Goal: Task Accomplishment & Management: Use online tool/utility

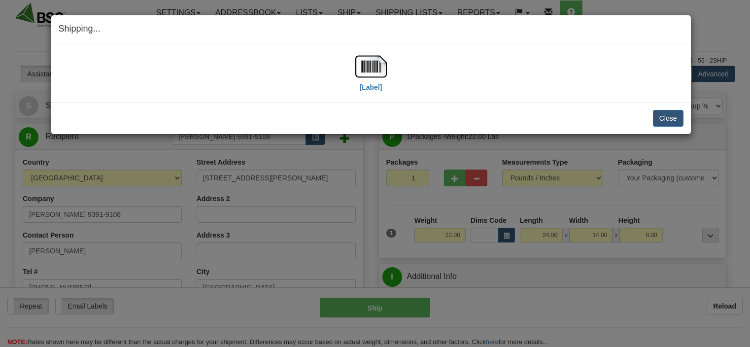
select select "0"
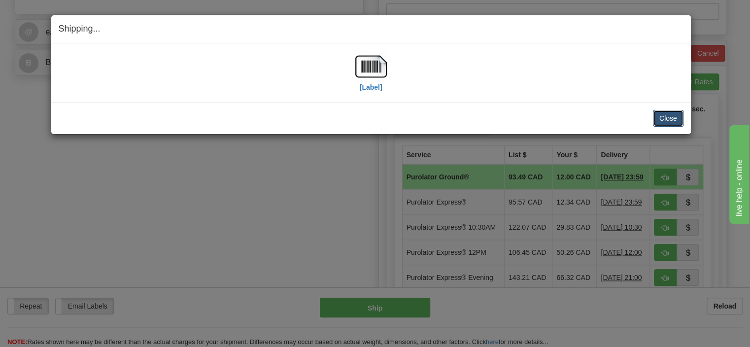
click at [660, 113] on button "Close" at bounding box center [668, 118] width 31 height 17
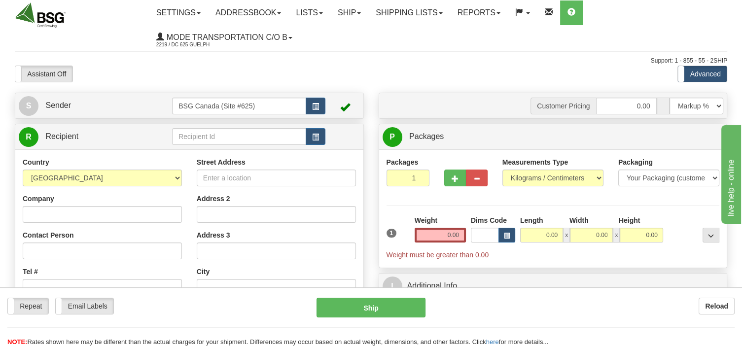
click at [214, 133] on input "text" at bounding box center [239, 136] width 134 height 17
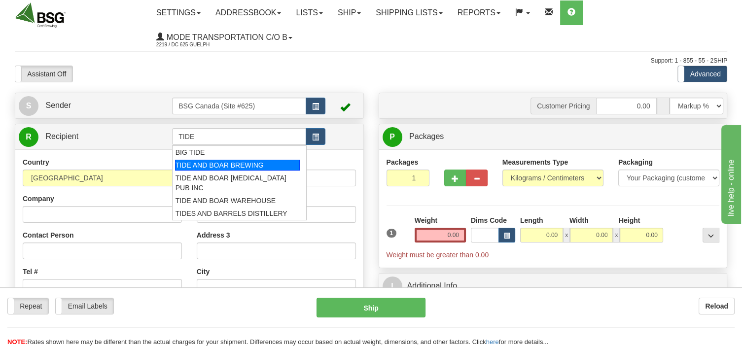
click at [236, 165] on div "TIDE AND BOAR BREWING" at bounding box center [237, 165] width 125 height 11
type input "TIDE AND BOAR BREWING"
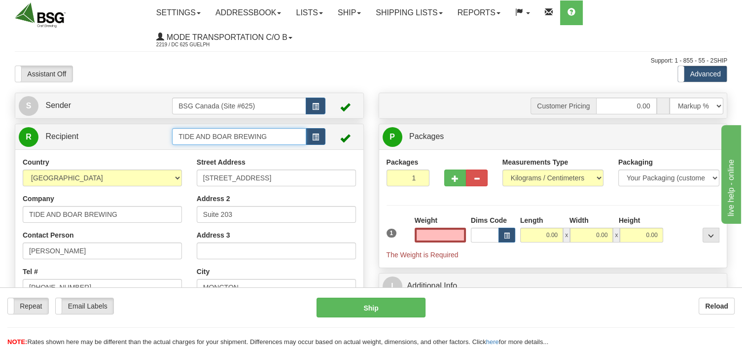
type input "0.00"
drag, startPoint x: 271, startPoint y: 137, endPoint x: 161, endPoint y: 150, distance: 111.2
click at [172, 145] on input "TIDE AND BOAR BREWING" at bounding box center [239, 136] width 134 height 17
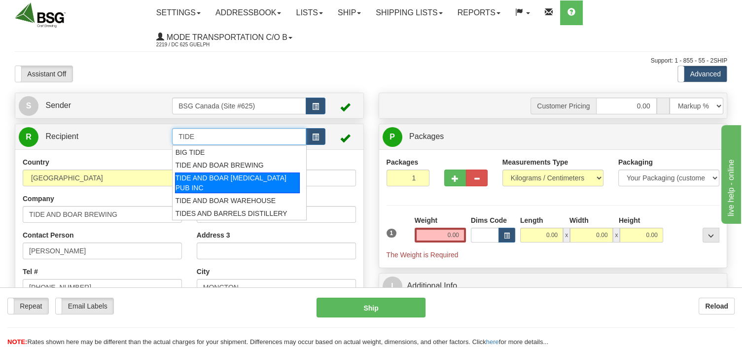
click at [178, 177] on div "TIDE AND BOAR [MEDICAL_DATA] PUB INC" at bounding box center [237, 183] width 125 height 21
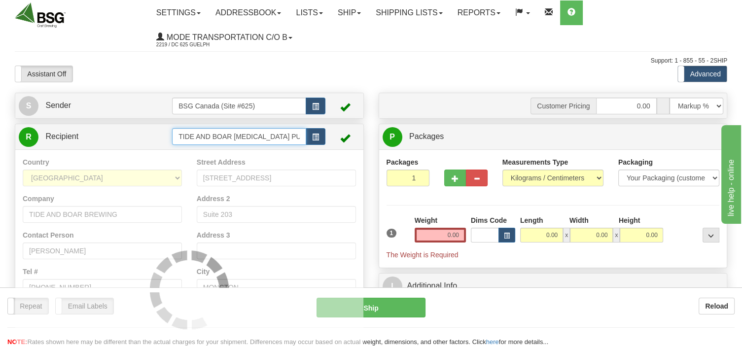
type input "TIDE AND BOAR [MEDICAL_DATA] PUB INC"
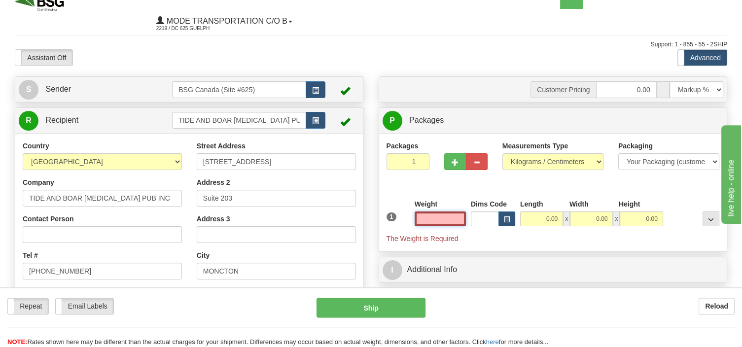
scroll to position [156, 0]
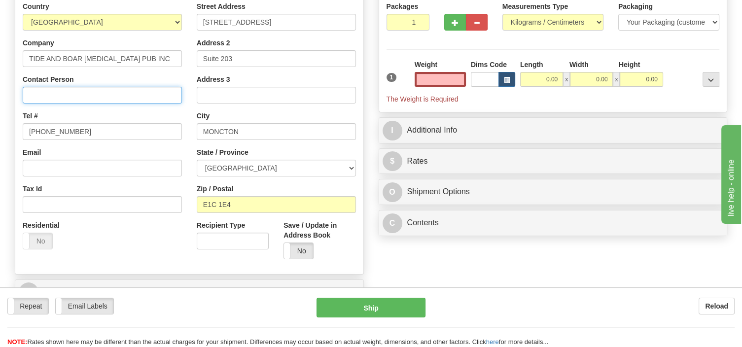
type input "0.00"
click at [116, 94] on input "Contact Person" at bounding box center [102, 95] width 159 height 17
type input "[PERSON_NAME]"
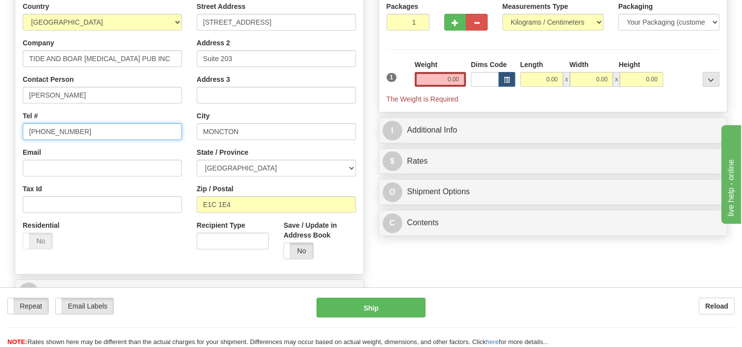
drag, startPoint x: 84, startPoint y: 132, endPoint x: 17, endPoint y: 126, distance: 67.3
click at [23, 126] on input "[PHONE_NUMBER]" at bounding box center [102, 131] width 159 height 17
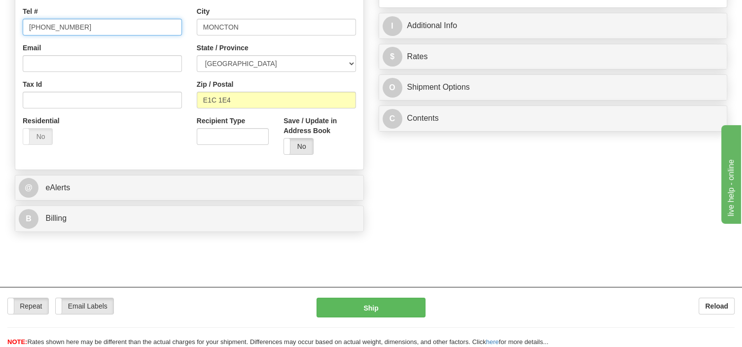
scroll to position [104, 0]
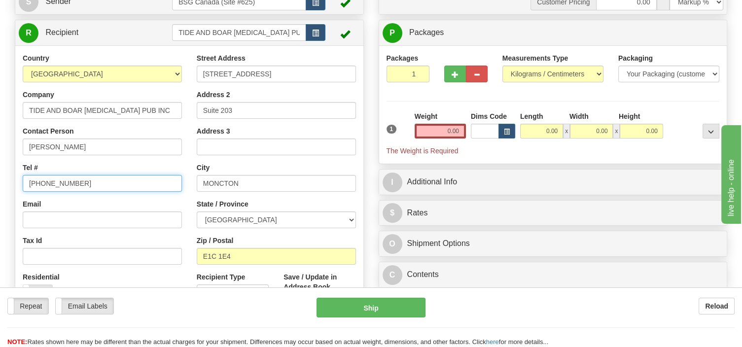
type input "[PHONE_NUMBER]"
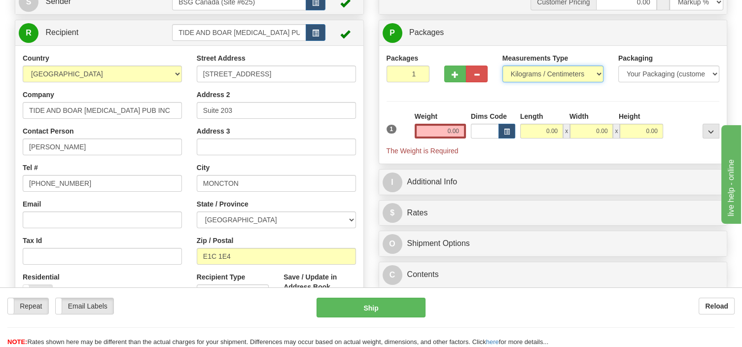
click at [502, 66] on select "Pounds / Inches Kilograms / Centimeters" at bounding box center [552, 74] width 101 height 17
select select "0"
click option "Pounds / Inches" at bounding box center [0, 0] width 0 height 0
click at [437, 130] on input "0.00" at bounding box center [440, 131] width 51 height 15
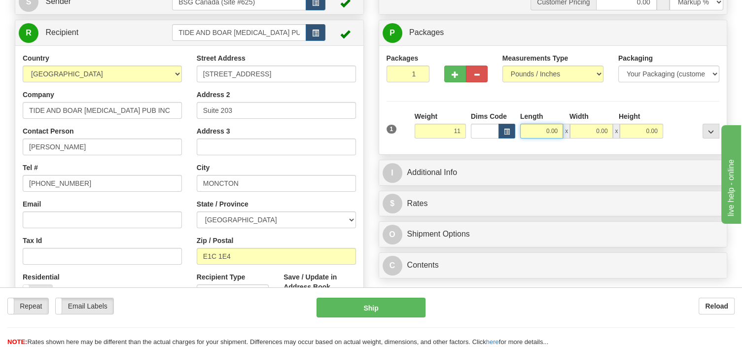
type input "11.00"
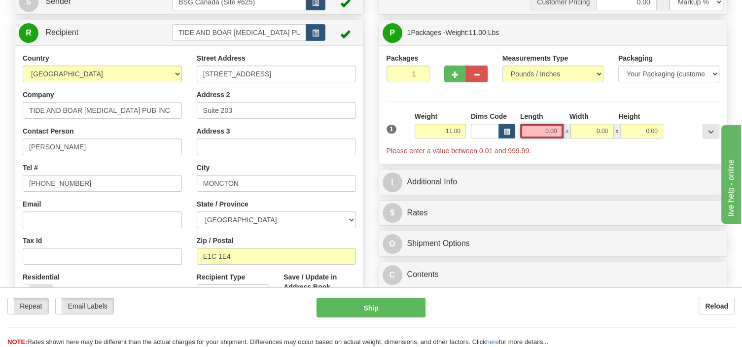
click at [527, 132] on input "0.00" at bounding box center [542, 131] width 44 height 15
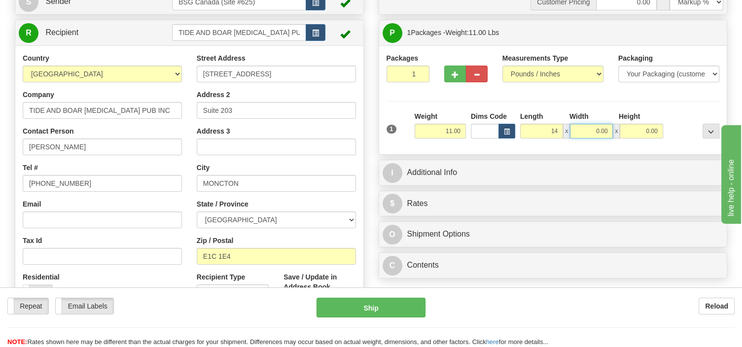
type input "14.00"
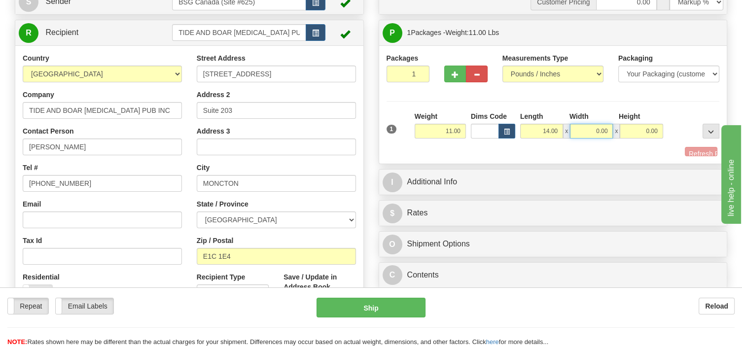
click at [581, 127] on input "0.00" at bounding box center [591, 131] width 43 height 15
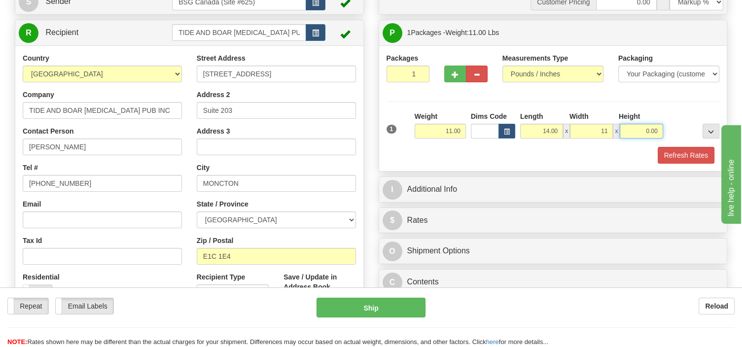
type input "11.00"
click at [645, 131] on input "0.00" at bounding box center [641, 131] width 43 height 15
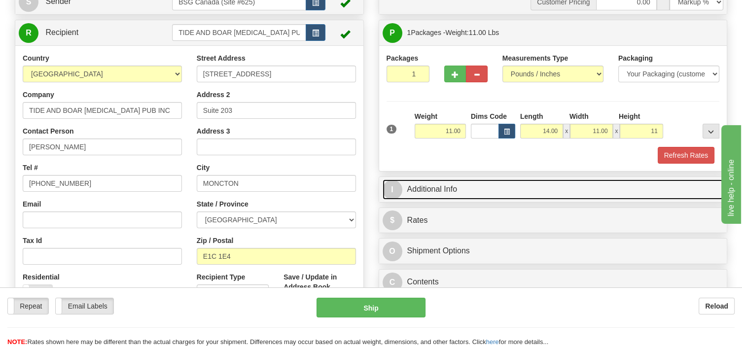
type input "11.00"
click at [418, 191] on link "I Additional Info" at bounding box center [553, 189] width 341 height 20
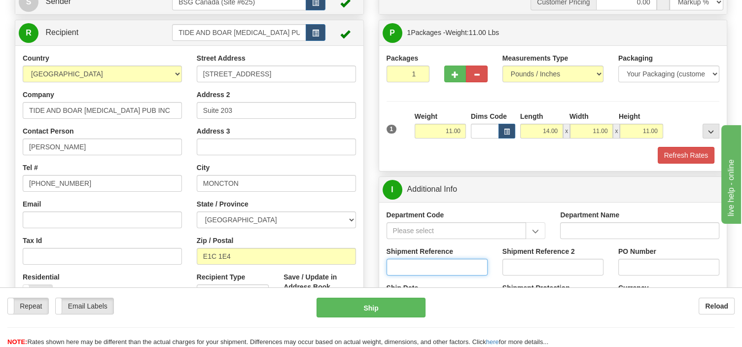
click at [400, 267] on input "Shipment Reference" at bounding box center [436, 267] width 101 height 17
type input "SO170-148537"
click at [666, 153] on button "Refresh Rates" at bounding box center [686, 155] width 57 height 17
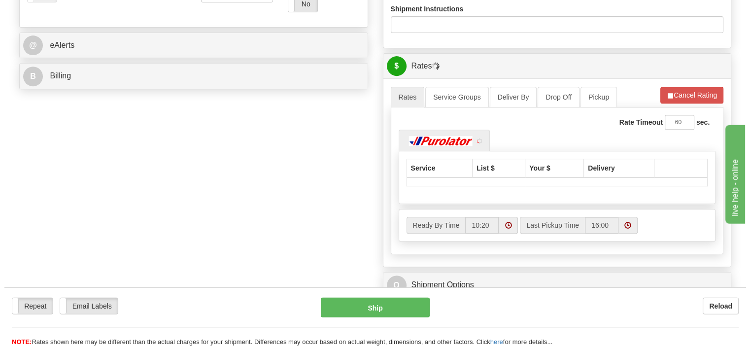
scroll to position [416, 0]
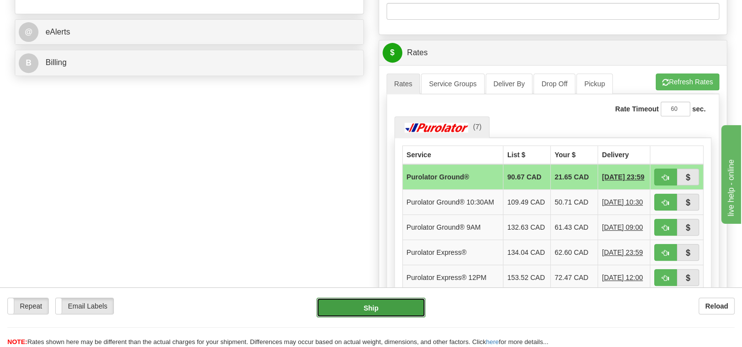
click at [388, 305] on button "Ship" at bounding box center [370, 308] width 109 height 20
type input "260"
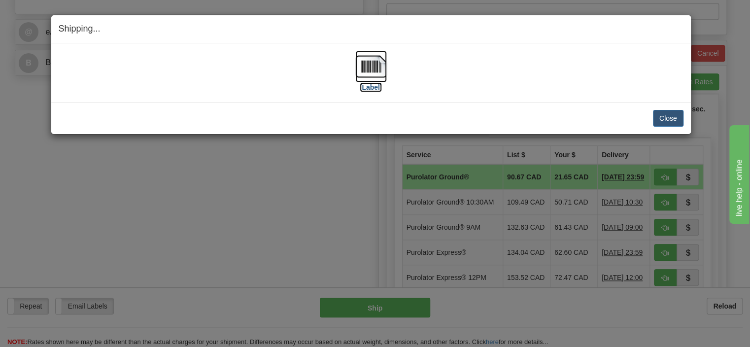
click at [376, 71] on img at bounding box center [371, 67] width 32 height 32
